Goal: Information Seeking & Learning: Learn about a topic

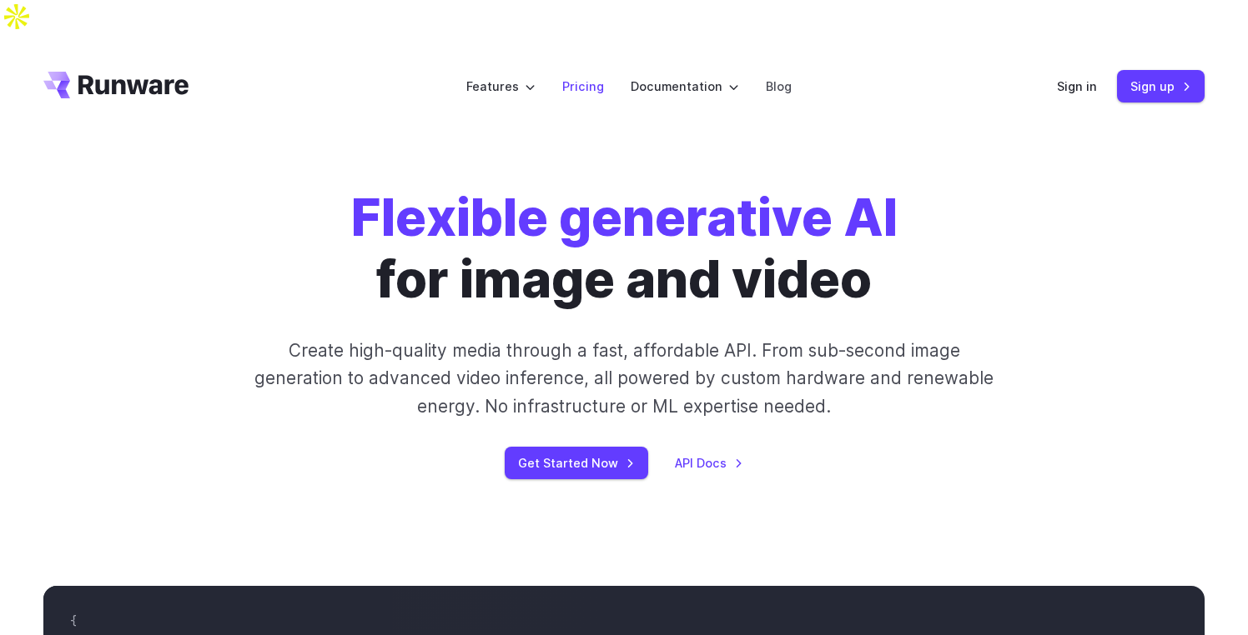
click at [590, 77] on link "Pricing" at bounding box center [583, 86] width 42 height 19
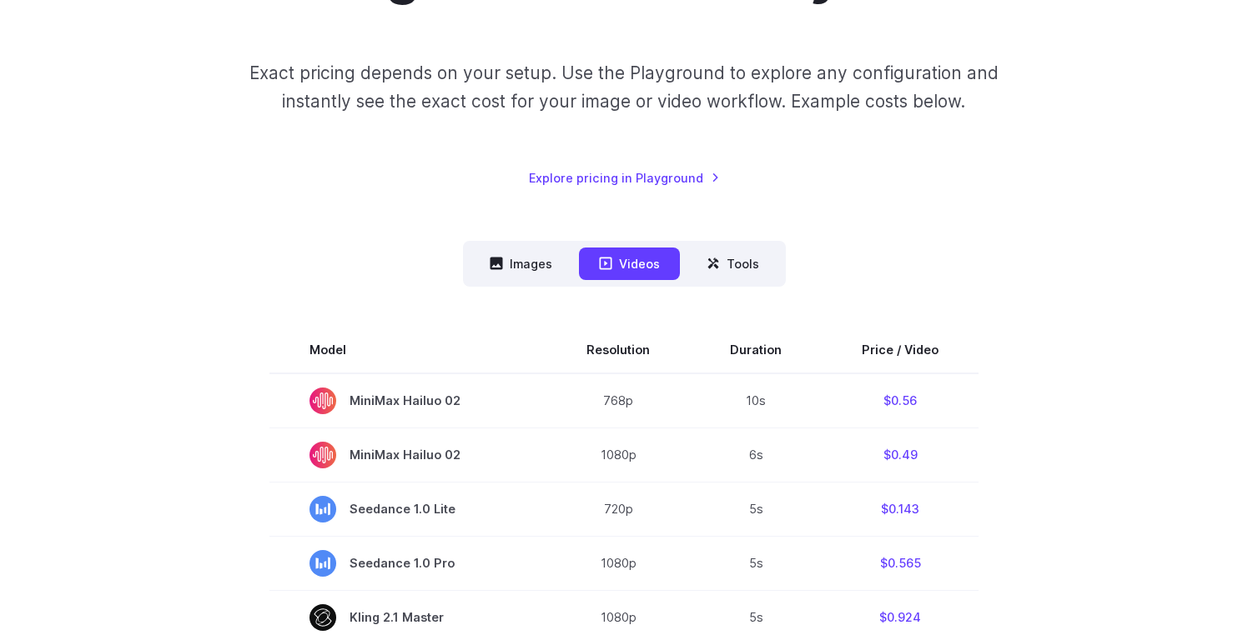
scroll to position [249, 0]
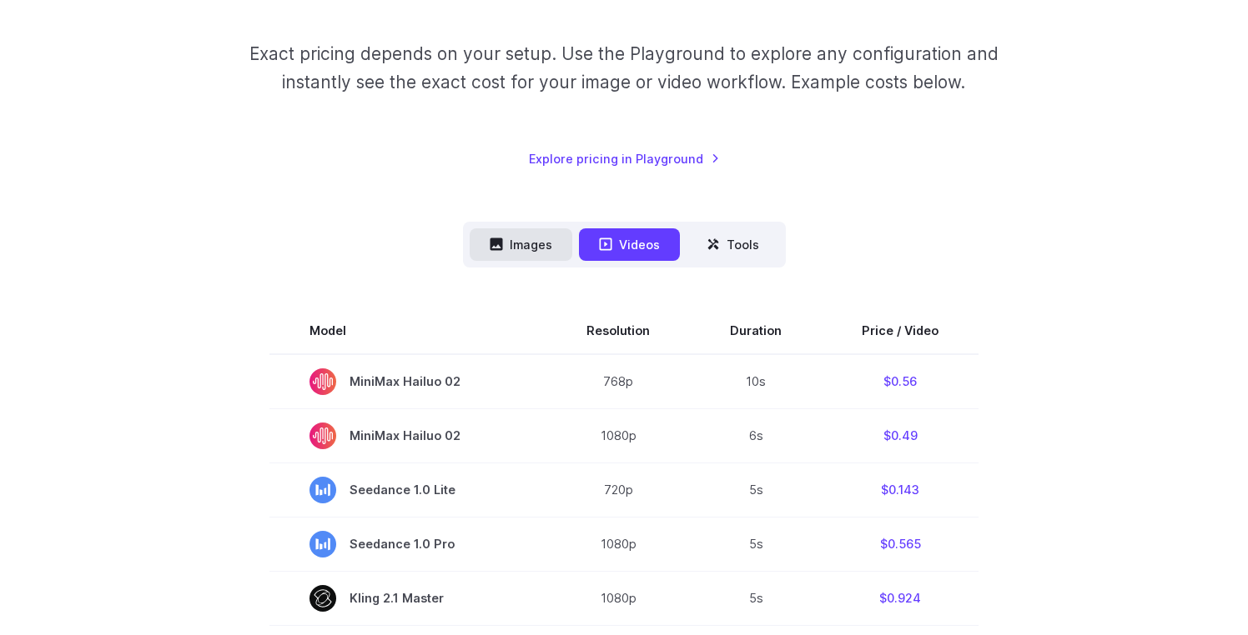
click at [523, 238] on button "Images" at bounding box center [520, 244] width 103 height 33
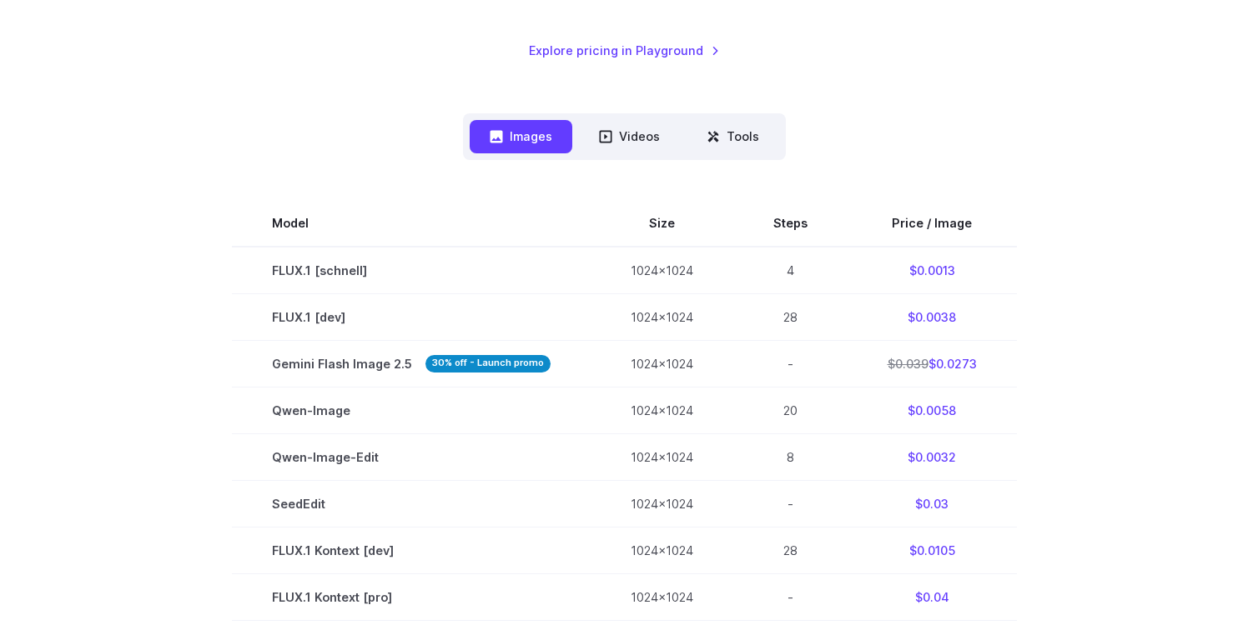
scroll to position [161, 0]
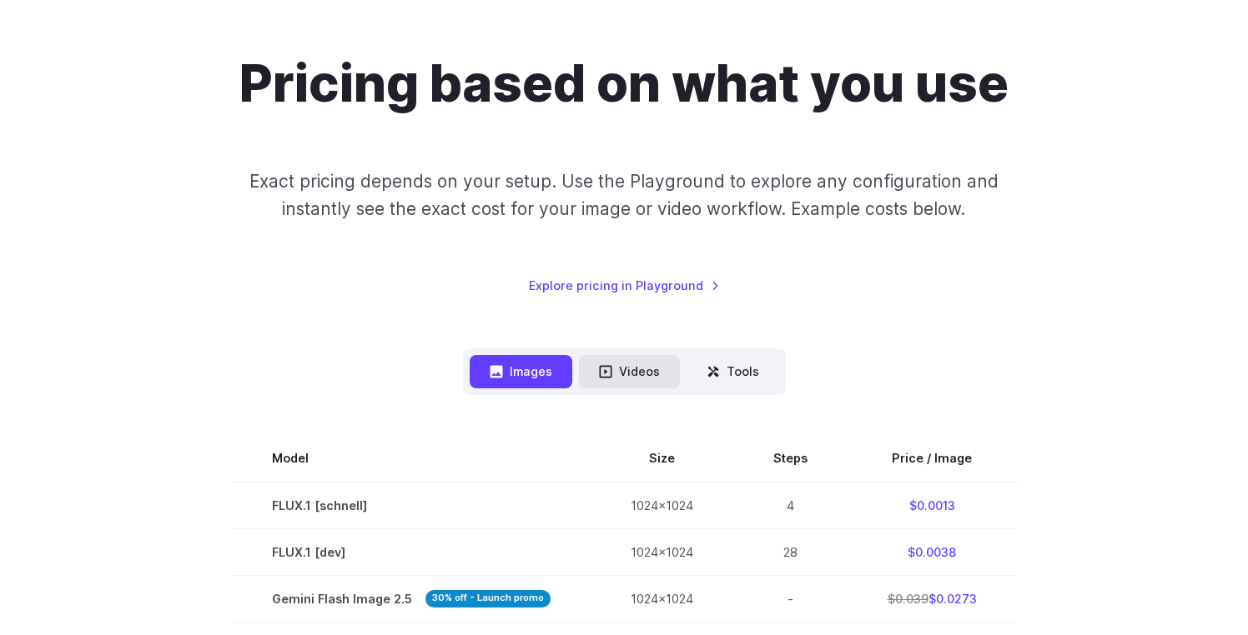
click at [642, 355] on button "Videos" at bounding box center [629, 371] width 101 height 33
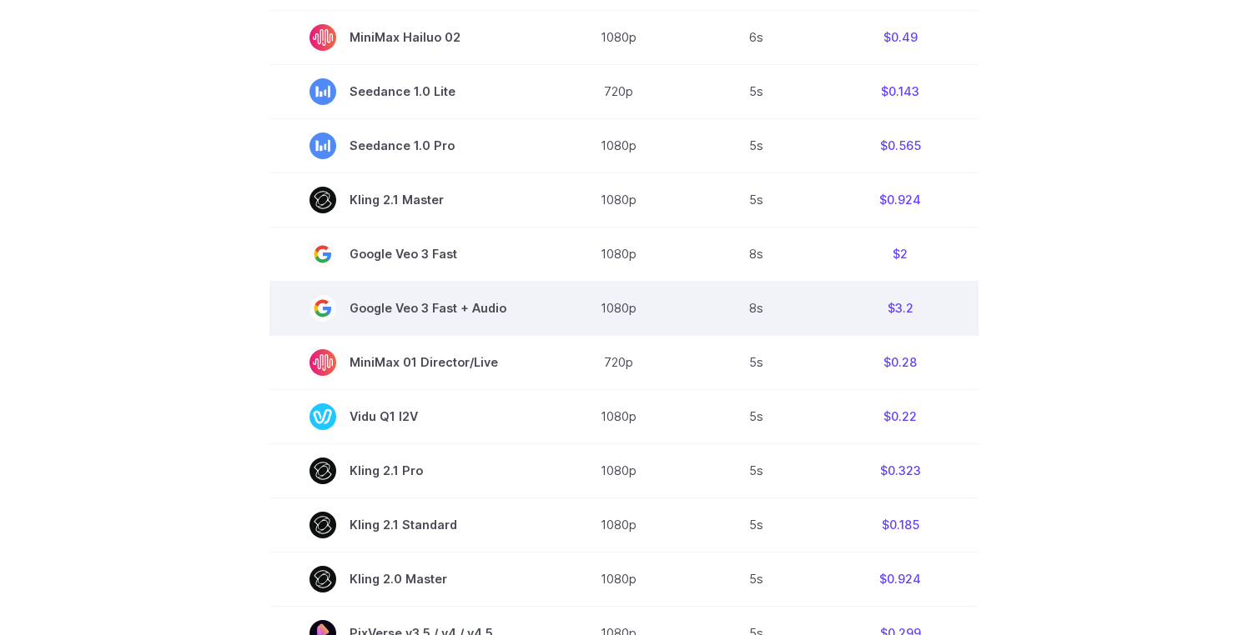
scroll to position [0, 0]
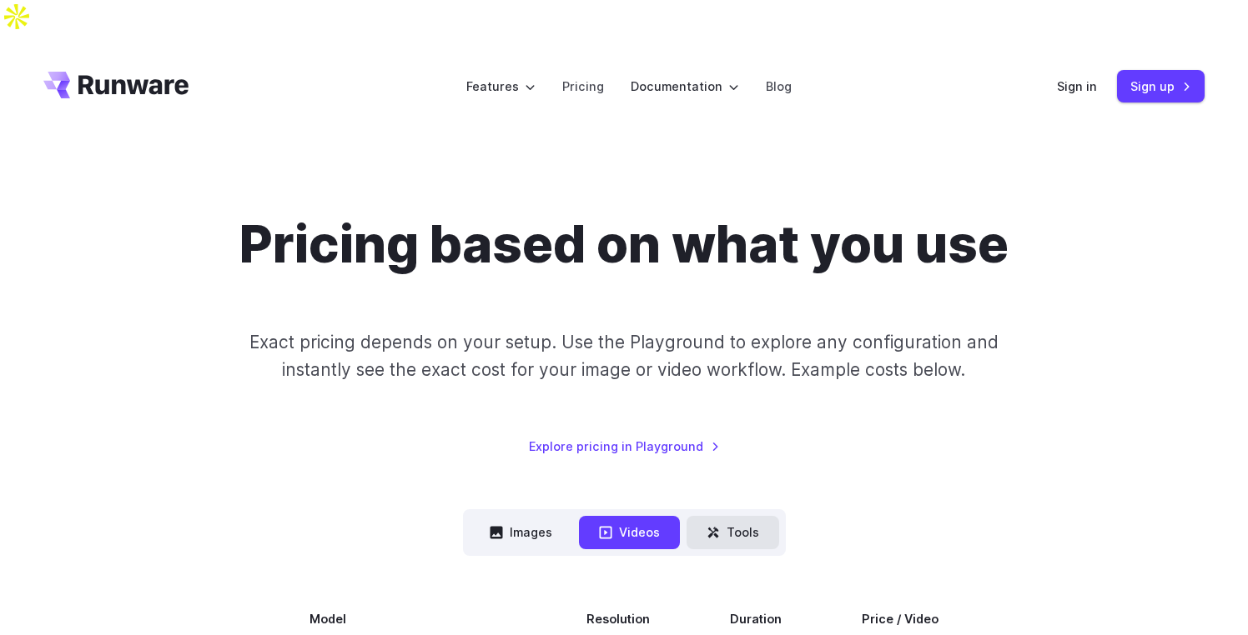
click at [733, 516] on button "Tools" at bounding box center [732, 532] width 93 height 33
